Goal: Task Accomplishment & Management: Complete application form

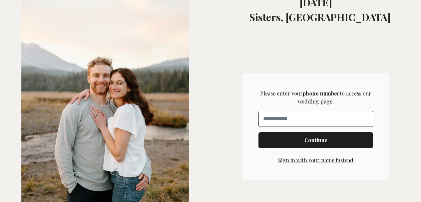
scroll to position [149, 0]
click at [315, 119] on input "**" at bounding box center [316, 118] width 114 height 15
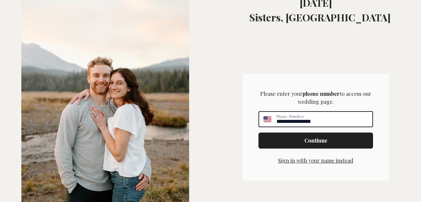
type input "**********"
click at [312, 142] on span "Continue" at bounding box center [316, 140] width 23 height 8
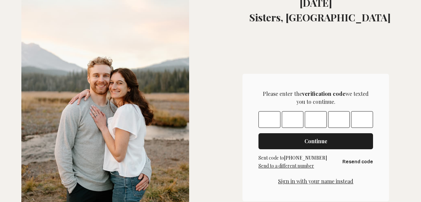
click at [265, 119] on input "Please enter OTP character 1" at bounding box center [270, 119] width 22 height 17
type input "*"
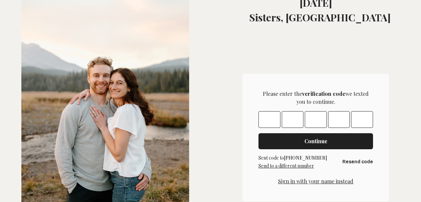
type input "*"
click at [313, 141] on span "Continue" at bounding box center [316, 141] width 23 height 8
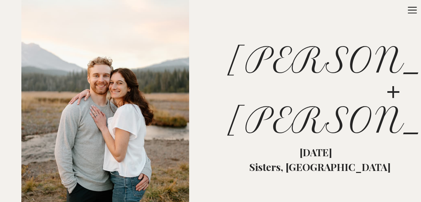
drag, startPoint x: 417, startPoint y: 8, endPoint x: 417, endPoint y: 15, distance: 7.3
click at [417, 15] on button "Open sidebar" at bounding box center [411, 9] width 20 height 17
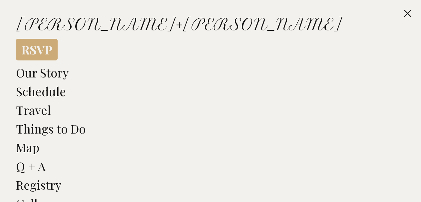
drag, startPoint x: 417, startPoint y: 15, endPoint x: 417, endPoint y: 31, distance: 16.0
click at [417, 31] on div "Close sidebar [PERSON_NAME] + [PERSON_NAME] RSVP Our Story Schedule Travel Thin…" at bounding box center [210, 101] width 421 height 202
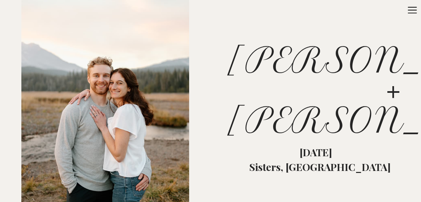
drag, startPoint x: 419, startPoint y: 7, endPoint x: 419, endPoint y: 24, distance: 17.0
click at [419, 24] on div "RSVP [PERSON_NAME] + [PERSON_NAME] Open sidebar [PERSON_NAME] + [PERSON_NAME] […" at bounding box center [210, 101] width 421 height 202
drag, startPoint x: 418, startPoint y: 10, endPoint x: 419, endPoint y: 23, distance: 12.7
click at [419, 23] on div "RSVP [PERSON_NAME] + [PERSON_NAME] Open sidebar [PERSON_NAME] + [PERSON_NAME] […" at bounding box center [210, 101] width 421 height 202
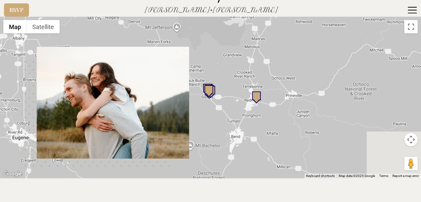
scroll to position [2398, 0]
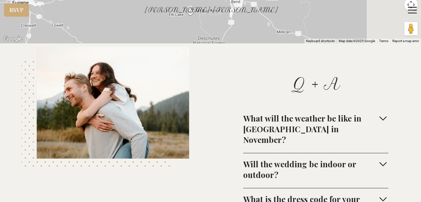
click at [380, 158] on icon "button" at bounding box center [383, 163] width 11 height 11
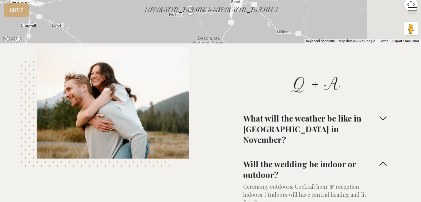
click at [382, 113] on icon "button" at bounding box center [383, 118] width 11 height 11
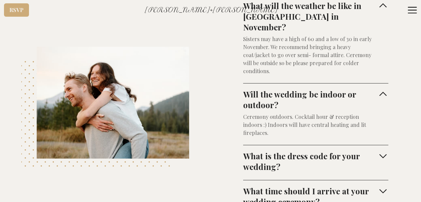
scroll to position [2521, 0]
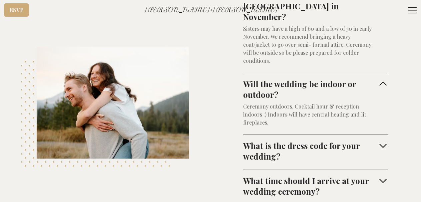
click at [380, 144] on icon "button" at bounding box center [383, 146] width 7 height 4
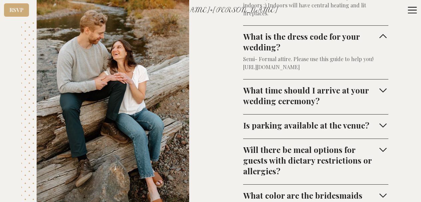
scroll to position [2644, 0]
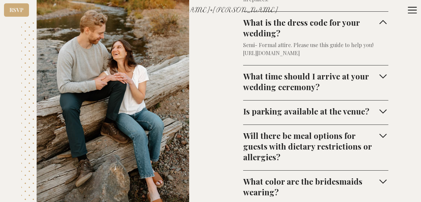
click at [380, 176] on icon "button" at bounding box center [383, 181] width 11 height 11
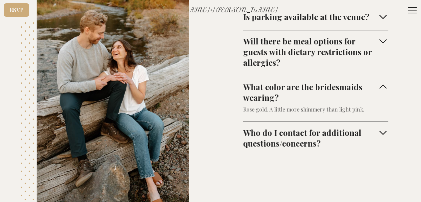
scroll to position [2742, 0]
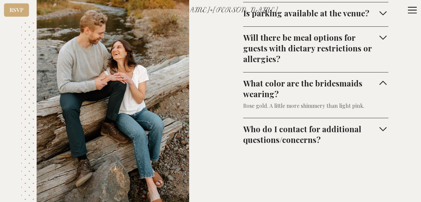
click at [378, 123] on icon "button" at bounding box center [383, 128] width 11 height 11
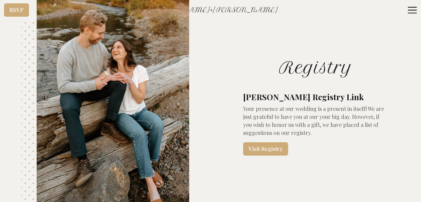
scroll to position [2897, 0]
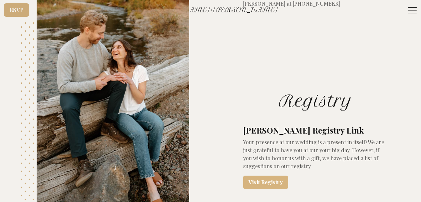
click at [265, 175] on link "Visit Registry" at bounding box center [265, 181] width 45 height 13
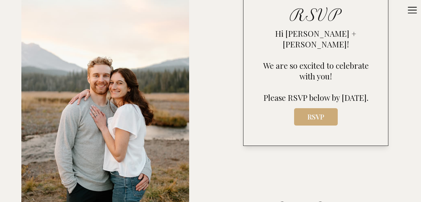
scroll to position [261, 0]
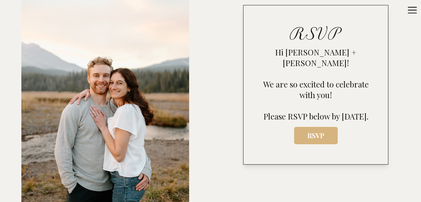
click at [320, 132] on span "RSVP" at bounding box center [316, 135] width 33 height 9
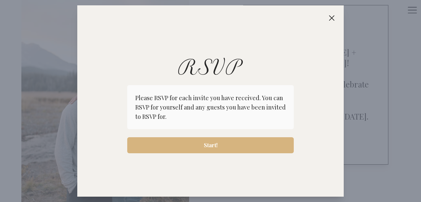
click at [213, 145] on span "Start!" at bounding box center [211, 145] width 14 height 8
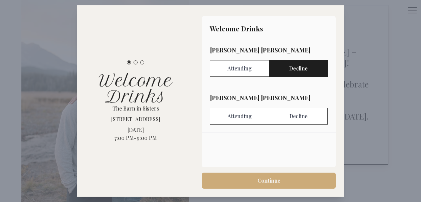
click at [299, 71] on label "Decline" at bounding box center [298, 68] width 59 height 17
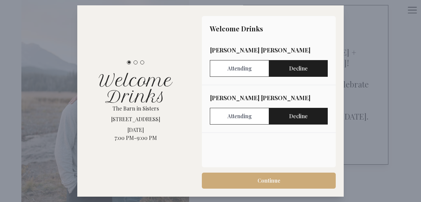
click at [299, 116] on label "Decline" at bounding box center [298, 116] width 59 height 17
click at [281, 181] on span "Continue" at bounding box center [268, 180] width 123 height 8
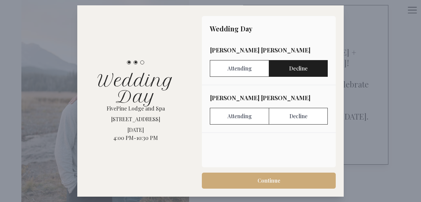
click at [299, 67] on label "Decline" at bounding box center [298, 68] width 59 height 17
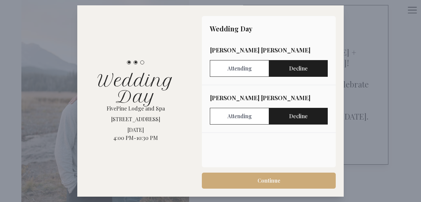
click at [298, 116] on label "Decline" at bounding box center [298, 116] width 59 height 17
click at [400, 87] on div at bounding box center [210, 101] width 421 height 202
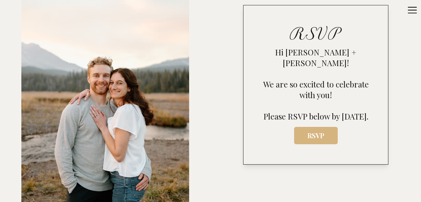
click at [317, 136] on span "RSVP" at bounding box center [316, 135] width 33 height 9
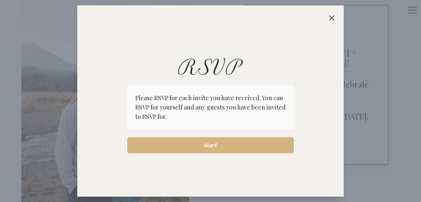
click at [217, 146] on span "Start!" at bounding box center [211, 145] width 14 height 8
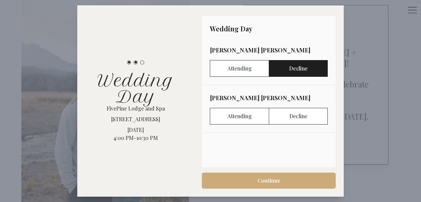
click at [312, 73] on label "Decline" at bounding box center [298, 68] width 59 height 17
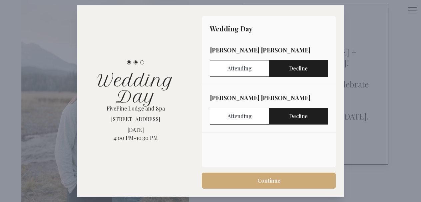
click at [309, 116] on label "Decline" at bounding box center [298, 116] width 59 height 17
click at [273, 181] on span "Continue" at bounding box center [269, 180] width 23 height 8
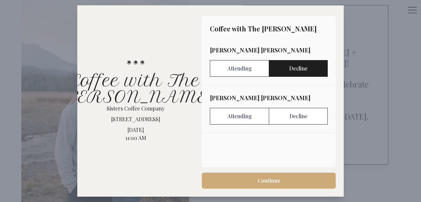
click at [301, 70] on label "Decline" at bounding box center [298, 68] width 59 height 17
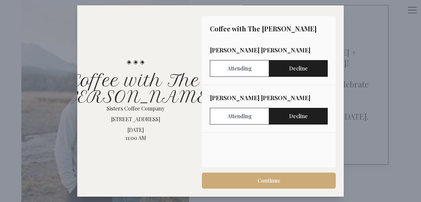
click at [300, 116] on label "Decline" at bounding box center [298, 116] width 59 height 17
click at [285, 180] on span "Continue" at bounding box center [268, 180] width 123 height 8
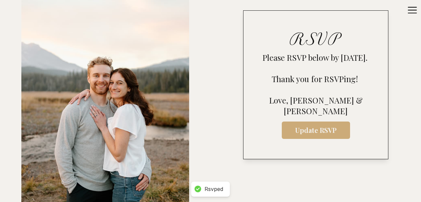
scroll to position [266, 0]
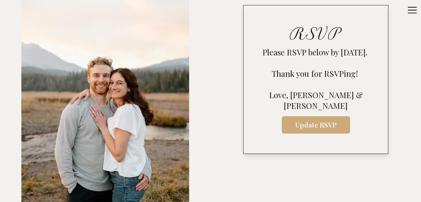
drag, startPoint x: 418, startPoint y: 18, endPoint x: 418, endPoint y: 27, distance: 8.7
click at [418, 27] on div "RSVP [PERSON_NAME] + [PERSON_NAME] Open sidebar [PERSON_NAME] + [PERSON_NAME] […" at bounding box center [210, 101] width 421 height 202
drag, startPoint x: 419, startPoint y: 17, endPoint x: 419, endPoint y: 24, distance: 7.0
click at [419, 24] on div "RSVP [PERSON_NAME] + [PERSON_NAME] Open sidebar [PERSON_NAME] + [PERSON_NAME] […" at bounding box center [210, 101] width 421 height 202
click at [325, 122] on span "Update RSVP" at bounding box center [316, 124] width 58 height 9
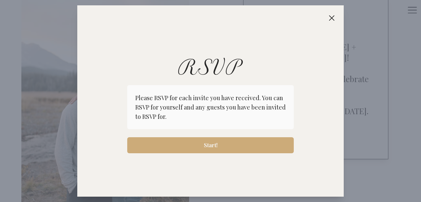
scroll to position [261, 0]
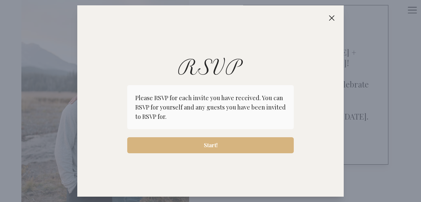
click at [231, 142] on span "Start!" at bounding box center [211, 145] width 156 height 8
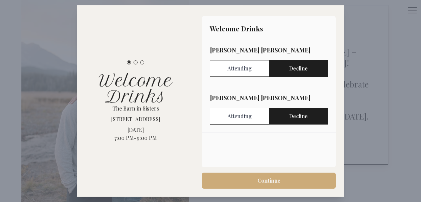
click at [308, 67] on label "Decline" at bounding box center [298, 68] width 59 height 17
click at [309, 116] on label "Decline" at bounding box center [298, 116] width 59 height 17
click at [292, 180] on span "Continue" at bounding box center [268, 180] width 123 height 8
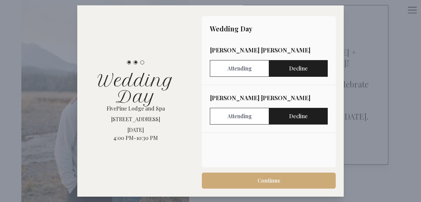
click at [292, 180] on span "Continue" at bounding box center [268, 180] width 123 height 8
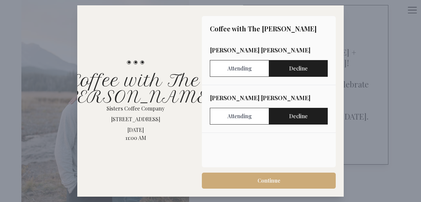
click at [292, 180] on span "Continue" at bounding box center [268, 180] width 123 height 8
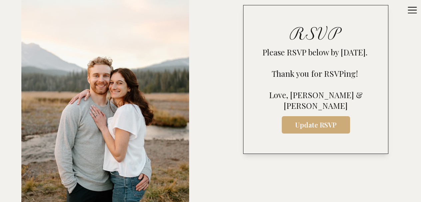
drag, startPoint x: 418, startPoint y: 18, endPoint x: 419, endPoint y: 35, distance: 16.3
click at [419, 35] on div "RSVP [PERSON_NAME] + [PERSON_NAME] Open sidebar [PERSON_NAME] + [PERSON_NAME] […" at bounding box center [210, 101] width 421 height 202
drag, startPoint x: 418, startPoint y: 16, endPoint x: 418, endPoint y: 22, distance: 6.3
click at [418, 22] on div "RSVP [PERSON_NAME] + [PERSON_NAME] Open sidebar [PERSON_NAME] + [PERSON_NAME] […" at bounding box center [210, 101] width 421 height 202
click at [413, 12] on icon at bounding box center [412, 10] width 11 height 11
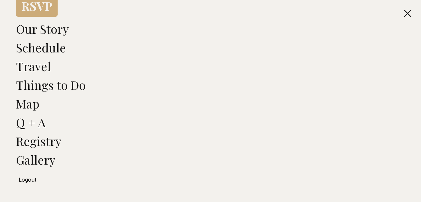
scroll to position [0, 0]
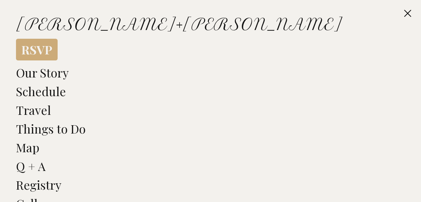
click at [38, 187] on link "Registry" at bounding box center [38, 184] width 45 height 16
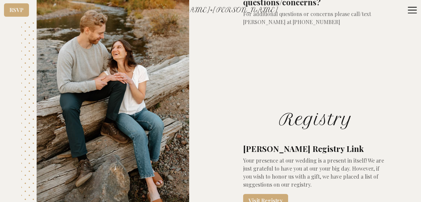
scroll to position [2881, 0]
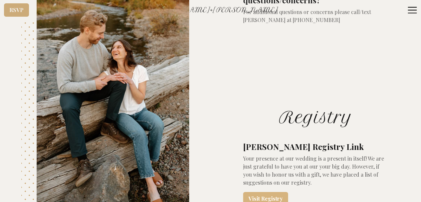
click at [274, 192] on link "Visit Registry" at bounding box center [265, 198] width 45 height 13
click at [268, 192] on link "Visit Registry" at bounding box center [265, 198] width 45 height 13
